Goal: Information Seeking & Learning: Find specific page/section

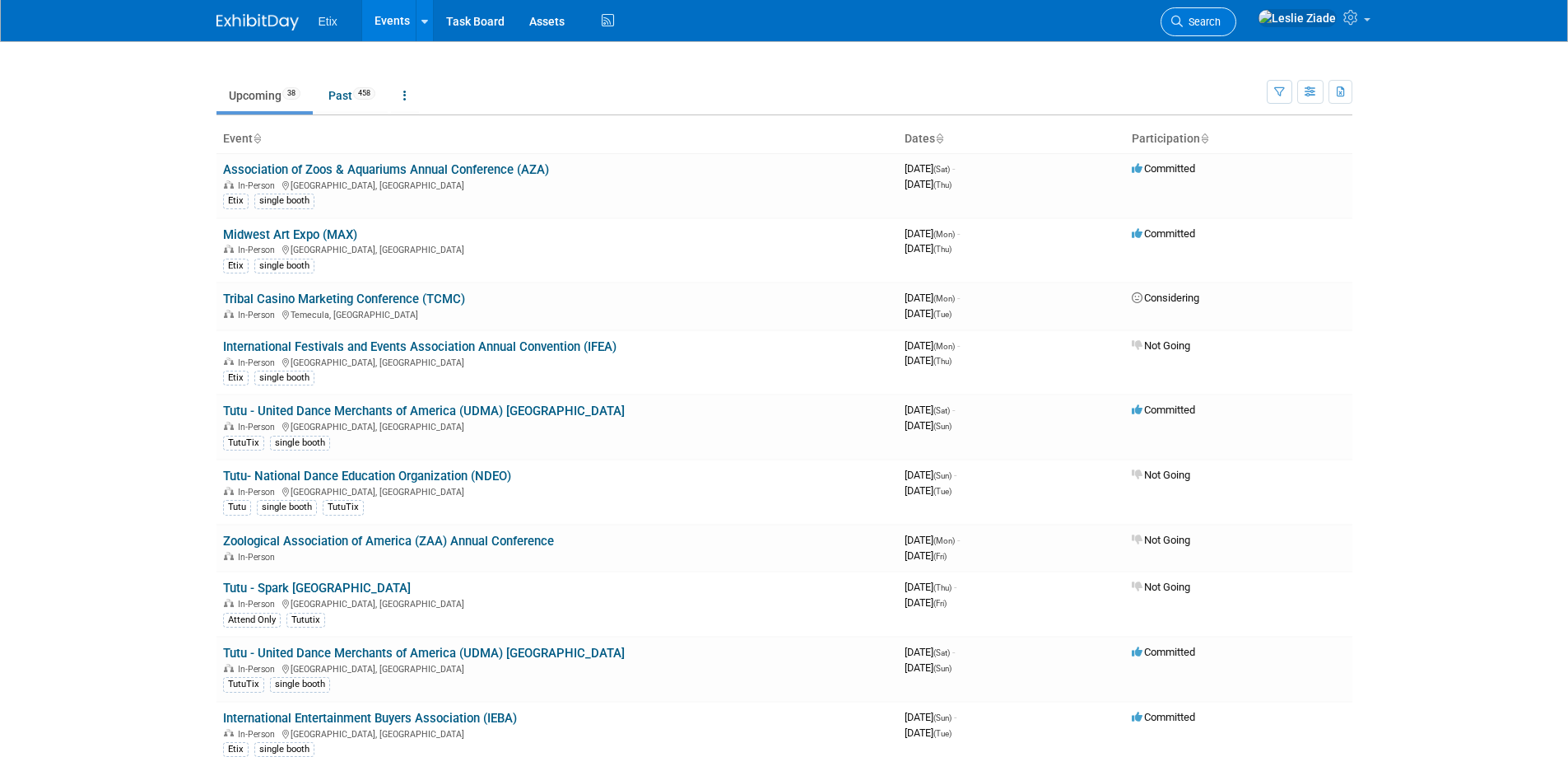
click at [1221, 19] on span "Search" at bounding box center [1202, 22] width 38 height 13
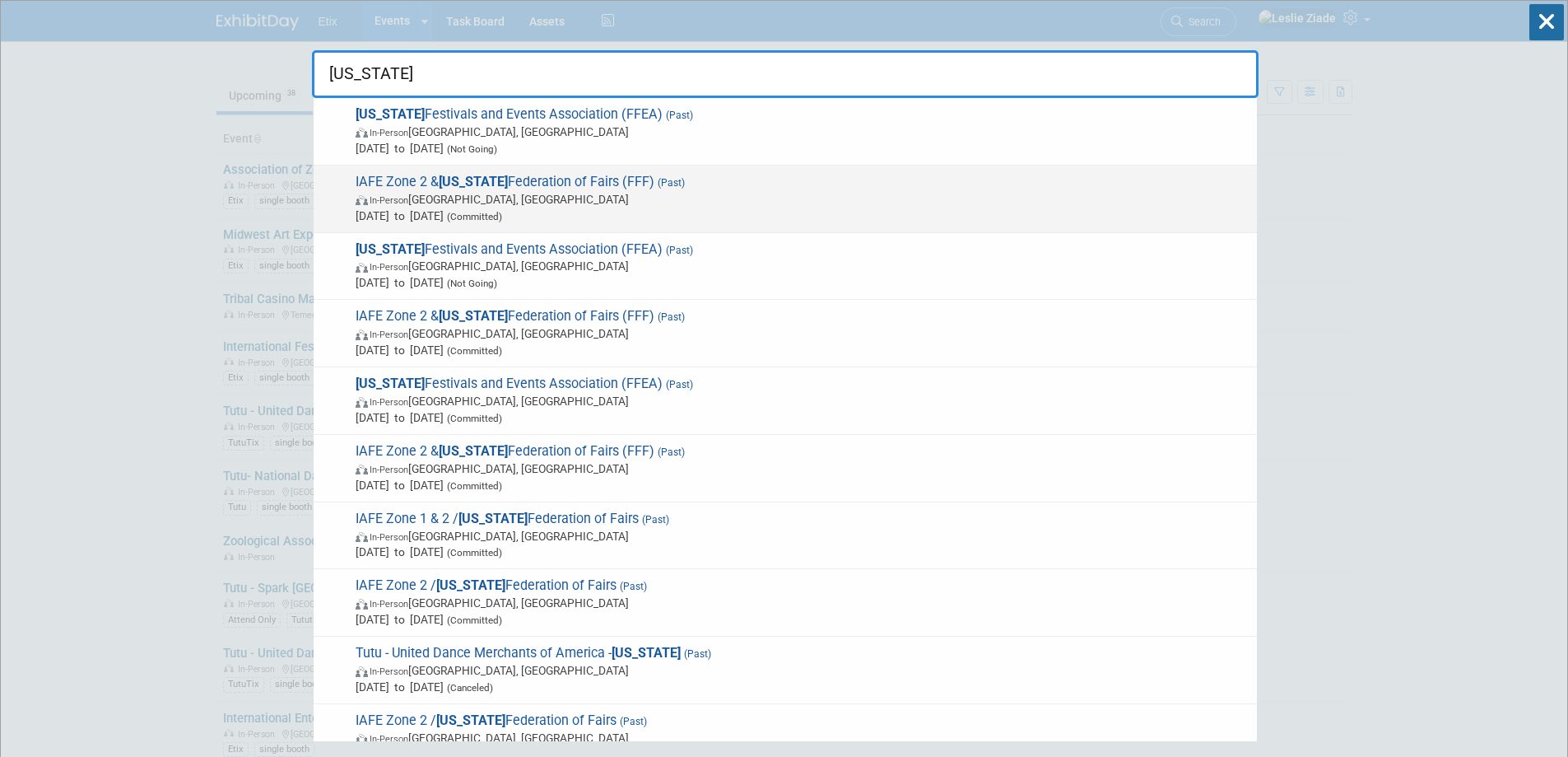
type input "[US_STATE]"
click at [583, 189] on span "IAFE Zone 2 & [US_STATE] Federation of Fairs (FFF) (Past) In-Person [GEOGRAPHIC…" at bounding box center [800, 199] width 898 height 50
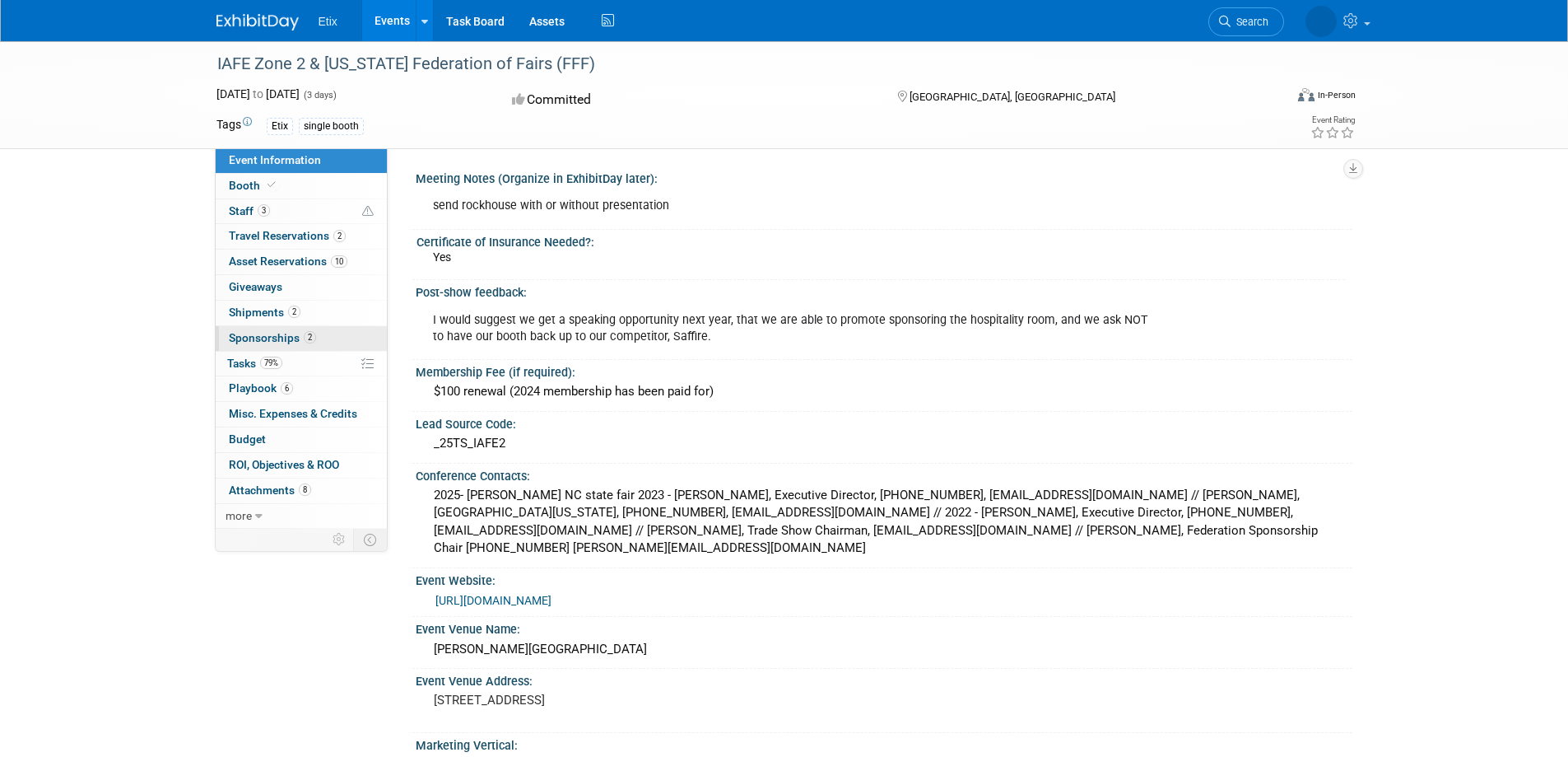
click at [278, 340] on span "Sponsorships 2" at bounding box center [272, 338] width 87 height 13
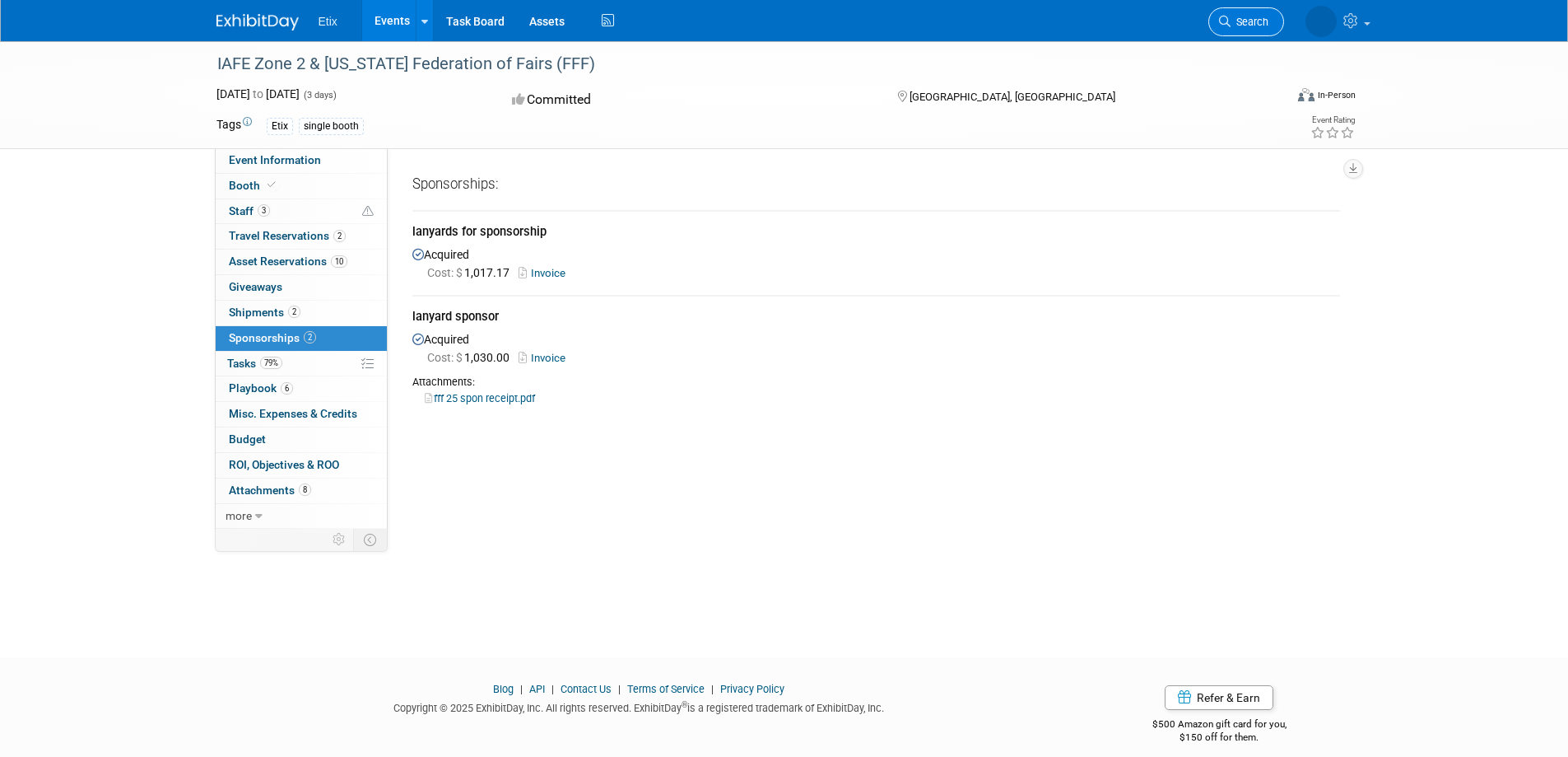
click at [1251, 10] on link "Search" at bounding box center [1247, 22] width 76 height 29
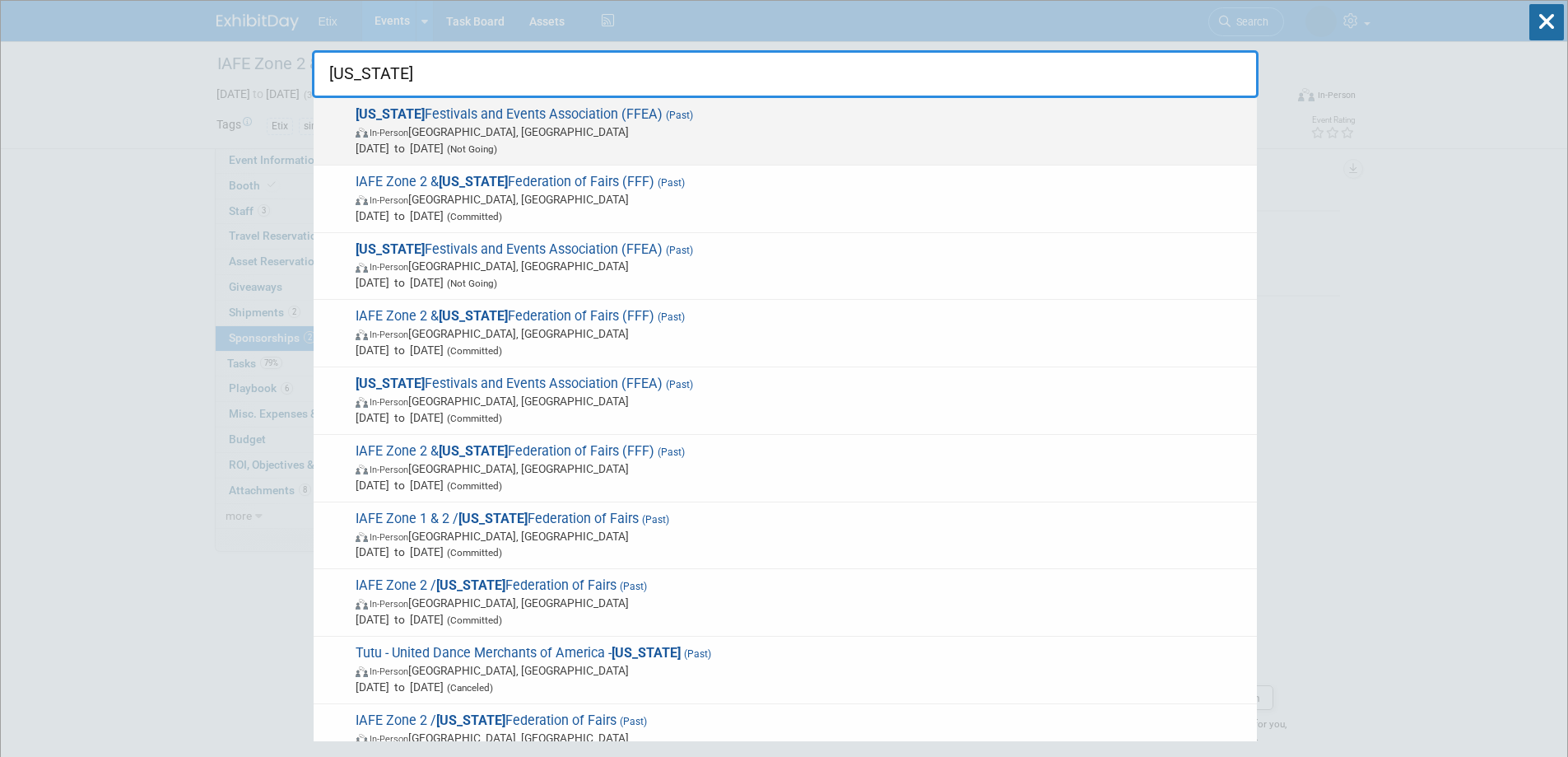
type input "[US_STATE]"
click at [533, 115] on span "Florida Festivals and Events Association (FFEA) (Past) In-Person Bonita Springs…" at bounding box center [800, 132] width 898 height 50
